Goal: Find specific page/section: Find specific page/section

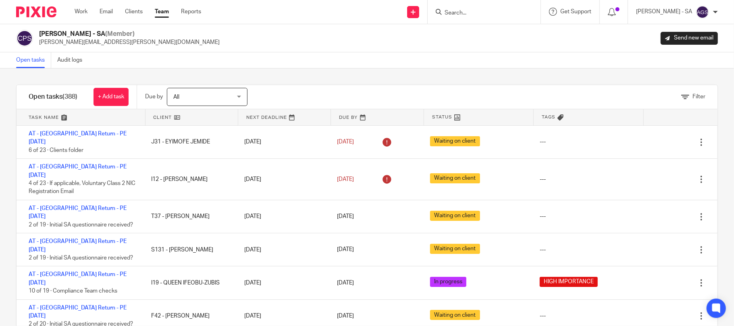
click at [472, 14] on input "Search" at bounding box center [480, 13] width 73 height 7
paste input "J44"
type input "J44"
click button "submit" at bounding box center [0, 0] width 0 height 0
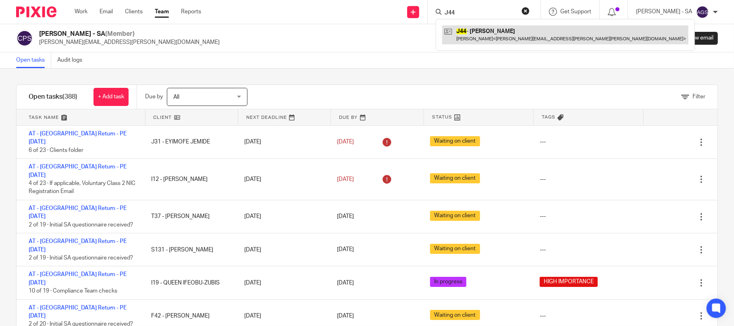
click at [473, 33] on link at bounding box center [565, 34] width 246 height 19
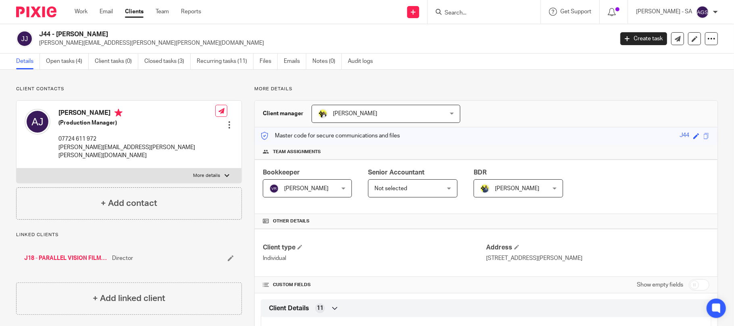
click at [466, 12] on input "Search" at bounding box center [480, 13] width 73 height 7
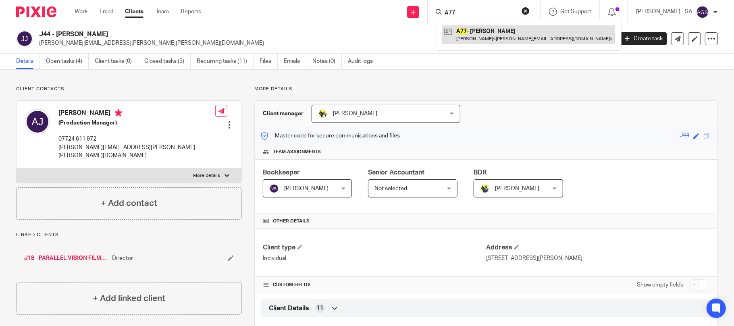
type input "A77"
click at [489, 31] on link at bounding box center [528, 34] width 173 height 19
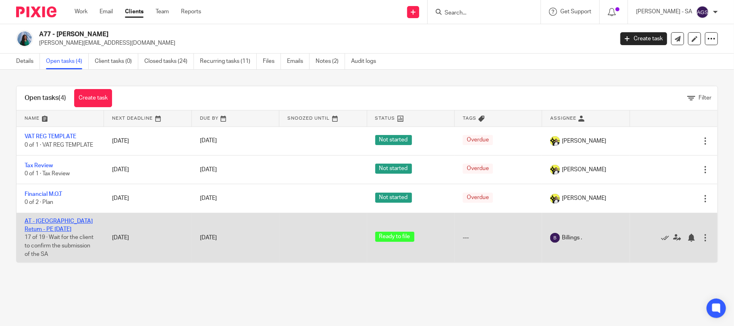
click at [41, 222] on link "AT - [GEOGRAPHIC_DATA] Return - PE [DATE]" at bounding box center [59, 225] width 68 height 14
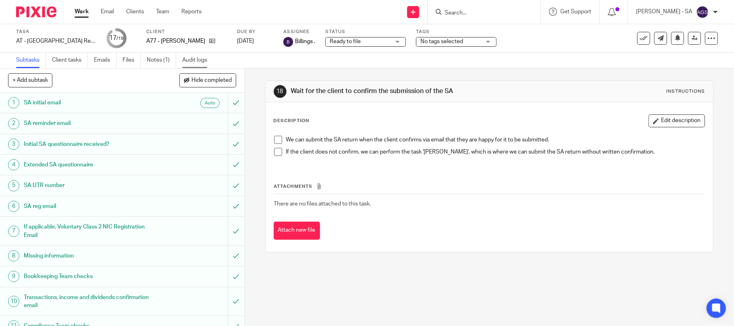
click at [204, 60] on link "Audit logs" at bounding box center [197, 60] width 31 height 16
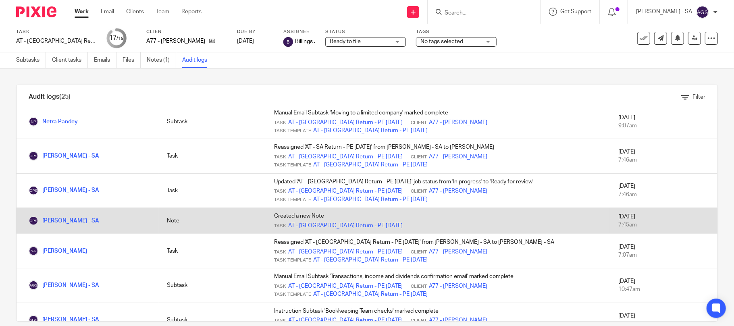
scroll to position [268, 0]
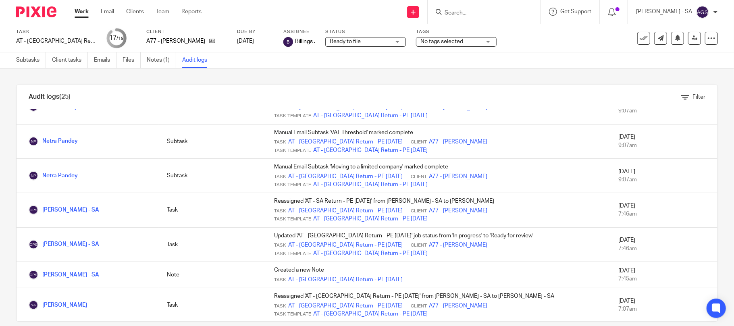
click at [482, 6] on div at bounding box center [484, 12] width 113 height 24
click at [471, 12] on input "Search" at bounding box center [480, 13] width 73 height 7
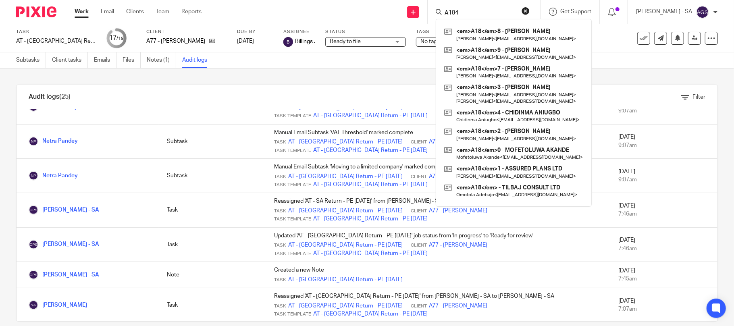
click at [476, 12] on input "A184" at bounding box center [480, 13] width 73 height 7
type input "A184"
click button "submit" at bounding box center [0, 0] width 0 height 0
click at [530, 8] on button "reset" at bounding box center [525, 11] width 8 height 8
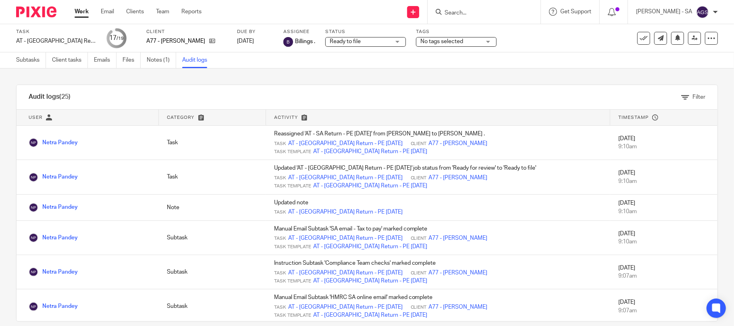
click at [469, 10] on input "Search" at bounding box center [480, 13] width 73 height 7
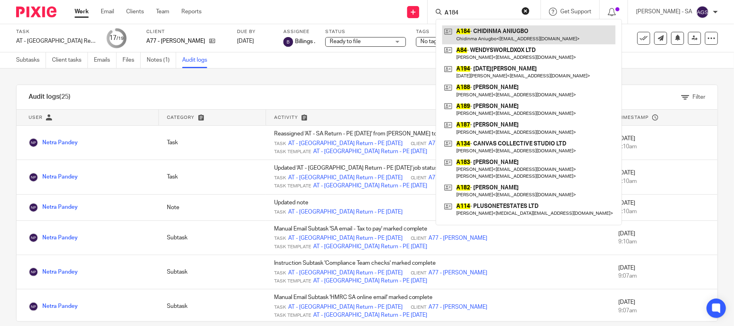
type input "A184"
click at [508, 31] on link at bounding box center [528, 34] width 173 height 19
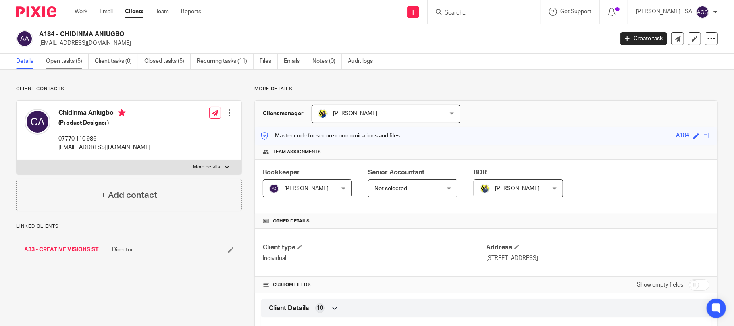
click at [69, 57] on link "Open tasks (5)" at bounding box center [67, 62] width 43 height 16
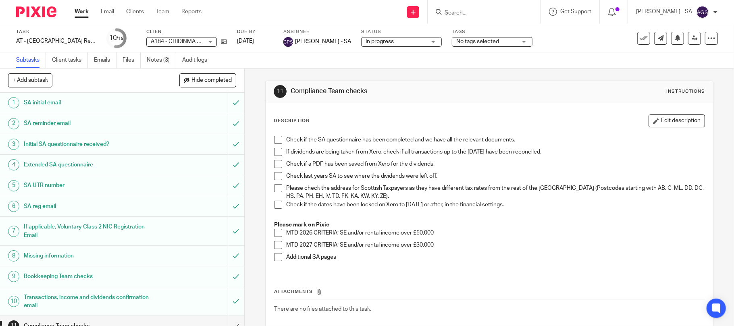
click at [326, 60] on div "Subtasks Client tasks Emails Files Notes (3) Audit logs" at bounding box center [367, 60] width 734 height 16
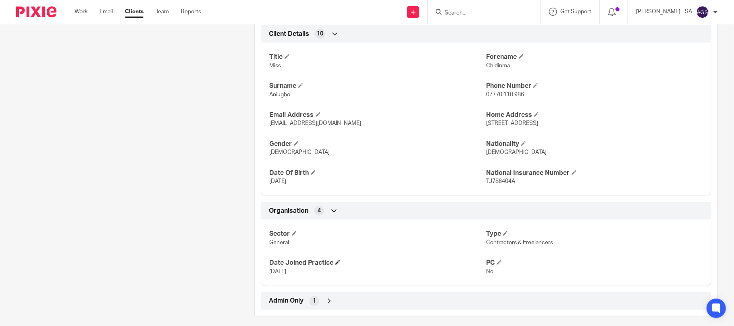
scroll to position [282, 0]
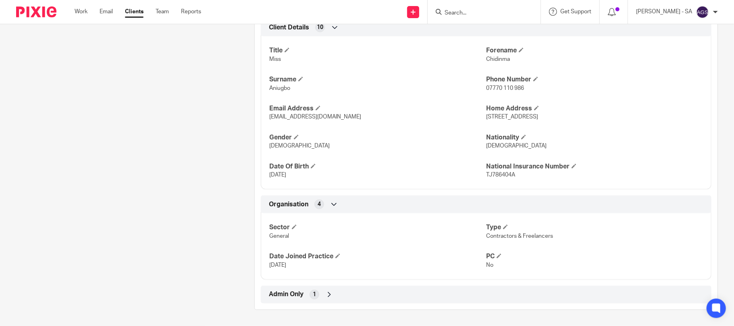
click at [322, 293] on div "Admin Only 1" at bounding box center [486, 295] width 438 height 14
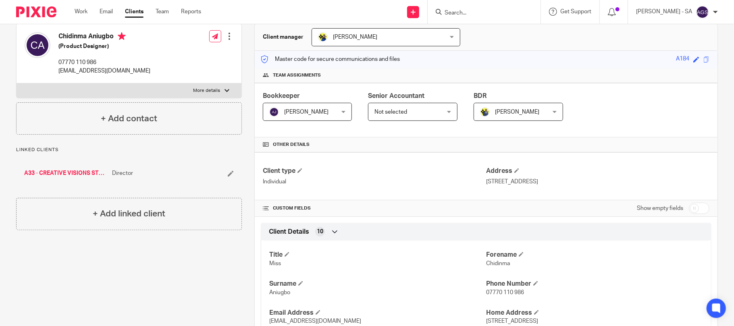
scroll to position [0, 0]
